Goal: Task Accomplishment & Management: Use online tool/utility

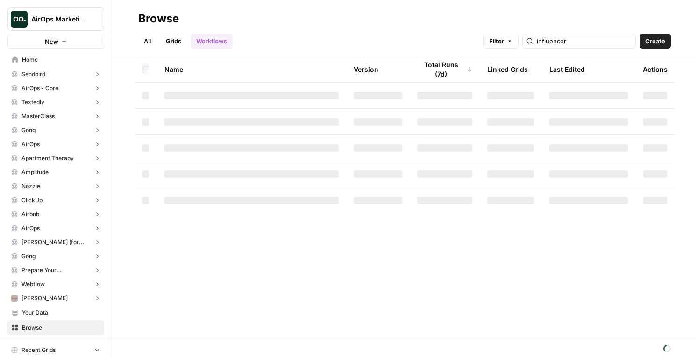
click at [70, 20] on span "AirOps Marketing" at bounding box center [59, 18] width 57 height 9
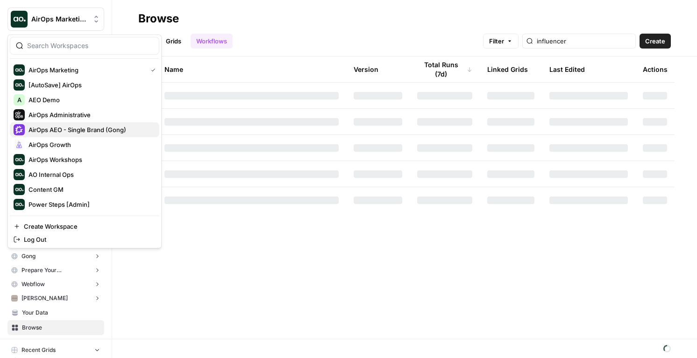
click at [94, 131] on span "AirOps AEO - Single Brand (Gong)" at bounding box center [89, 129] width 123 height 9
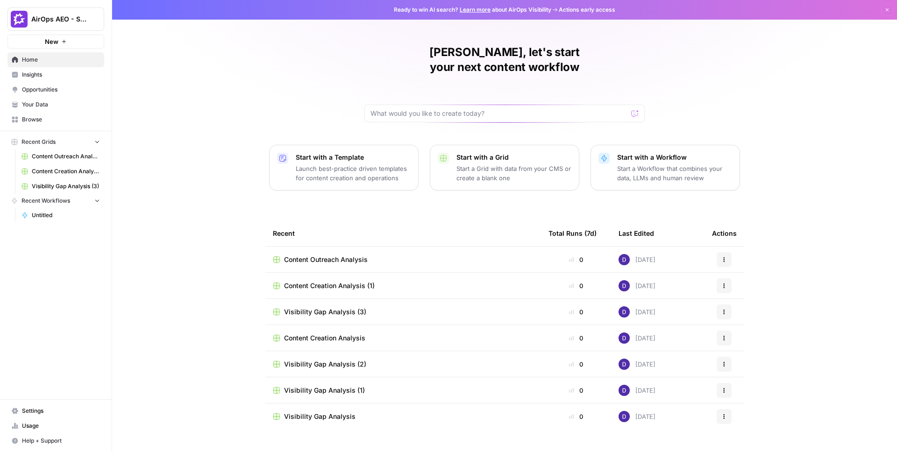
click at [46, 75] on span "Insights" at bounding box center [61, 75] width 78 height 8
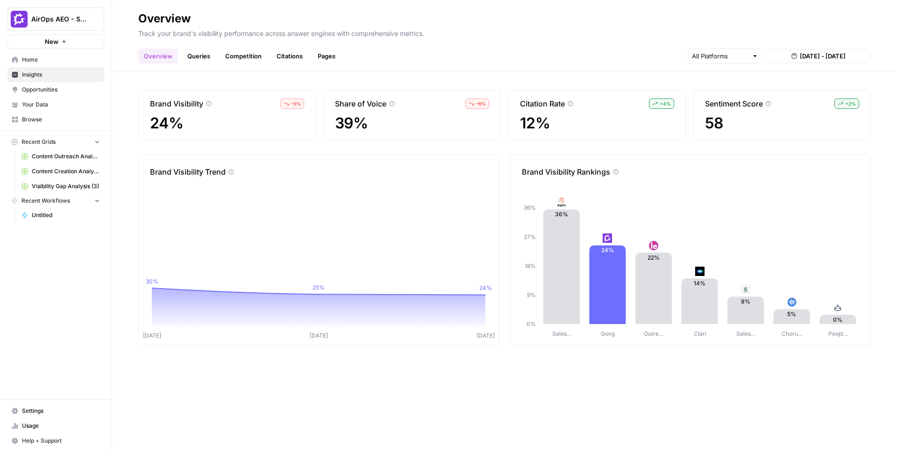
click at [53, 88] on span "Opportunities" at bounding box center [61, 89] width 78 height 8
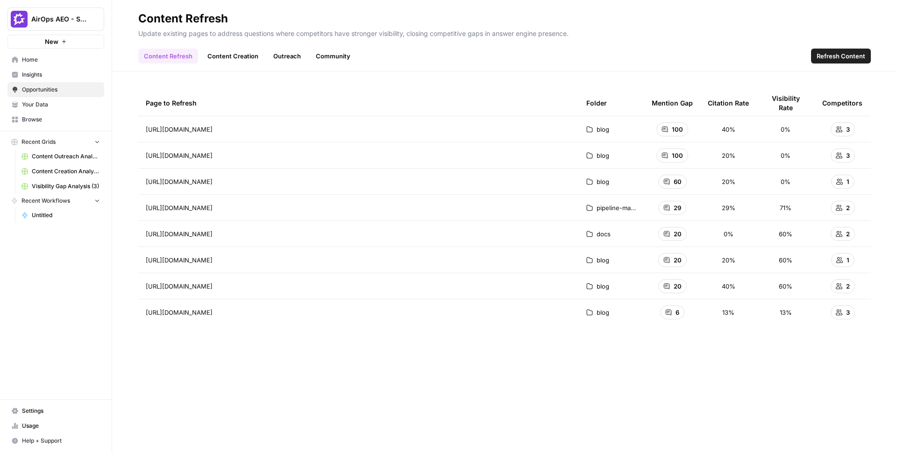
click at [57, 100] on link "Your Data" at bounding box center [55, 104] width 97 height 15
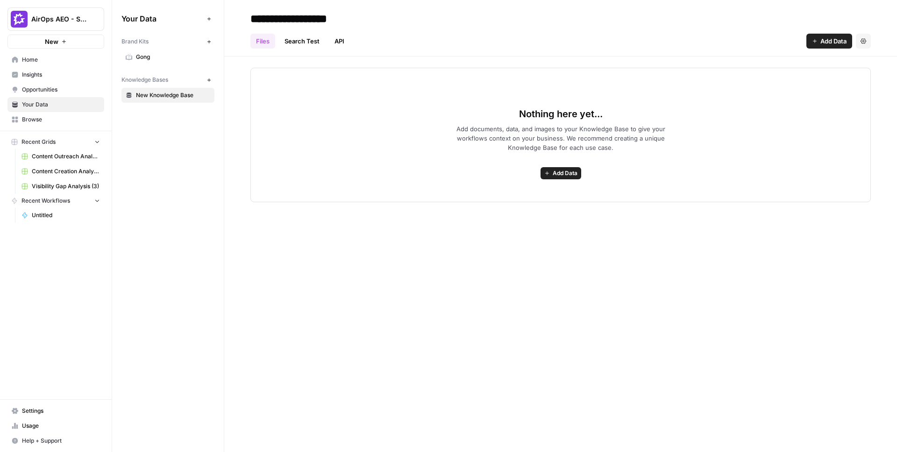
click at [54, 91] on span "Opportunities" at bounding box center [61, 89] width 78 height 8
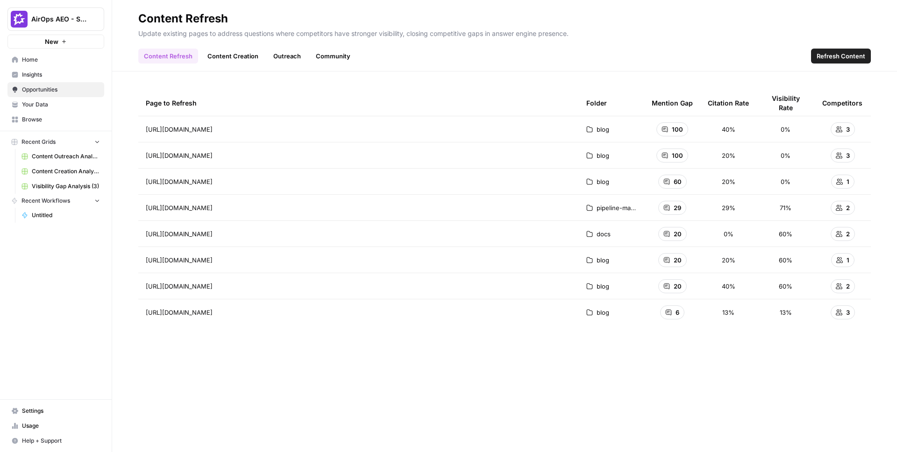
click at [696, 58] on span "Refresh Content" at bounding box center [840, 55] width 49 height 9
click at [696, 51] on span "Refresh Content" at bounding box center [840, 55] width 49 height 9
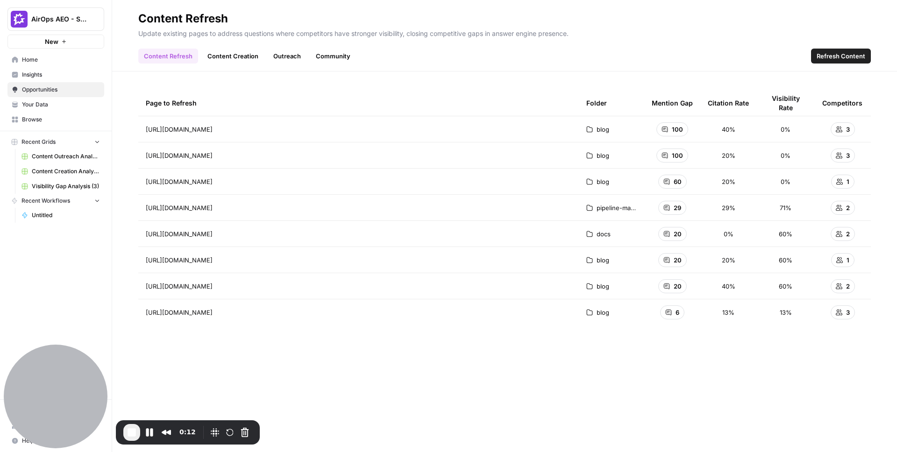
click at [696, 58] on span "Refresh Content" at bounding box center [840, 55] width 49 height 9
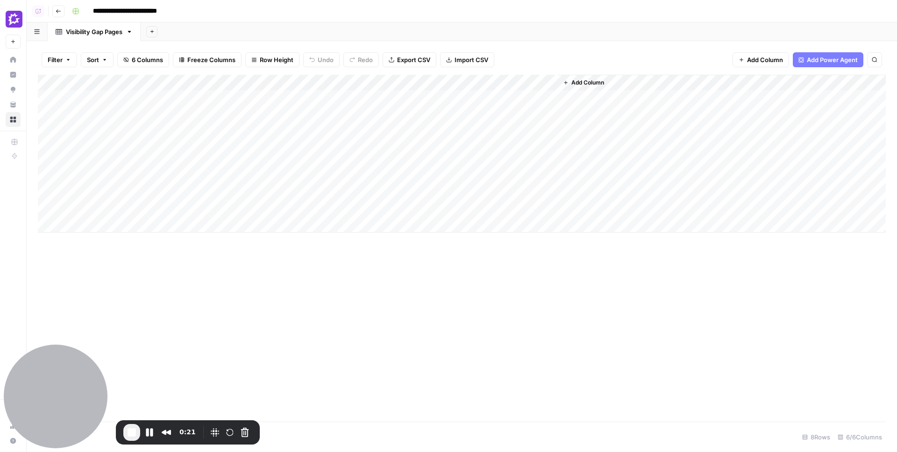
click at [491, 101] on div "Add Column" at bounding box center [462, 154] width 848 height 158
click at [129, 99] on div "Add Column" at bounding box center [462, 154] width 848 height 158
click at [132, 358] on span "End Recording" at bounding box center [131, 432] width 11 height 11
